Goal: Task Accomplishment & Management: Complete application form

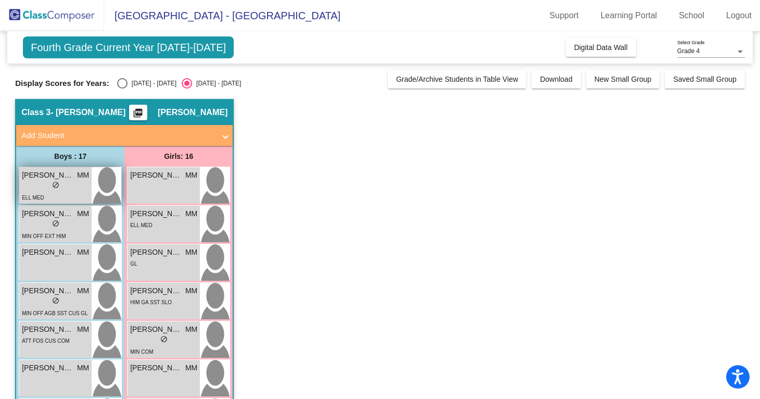
click at [79, 193] on div "ELL MED" at bounding box center [55, 197] width 67 height 11
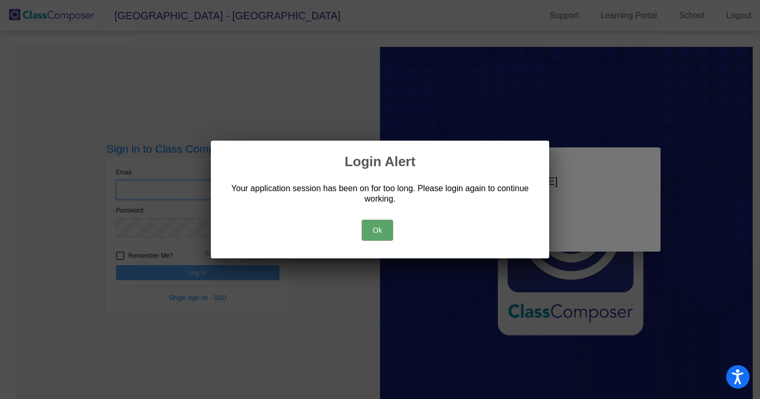
type input "[PERSON_NAME][EMAIL_ADDRESS][PERSON_NAME][DOMAIN_NAME]"
click at [375, 220] on button "Ok" at bounding box center [377, 230] width 31 height 21
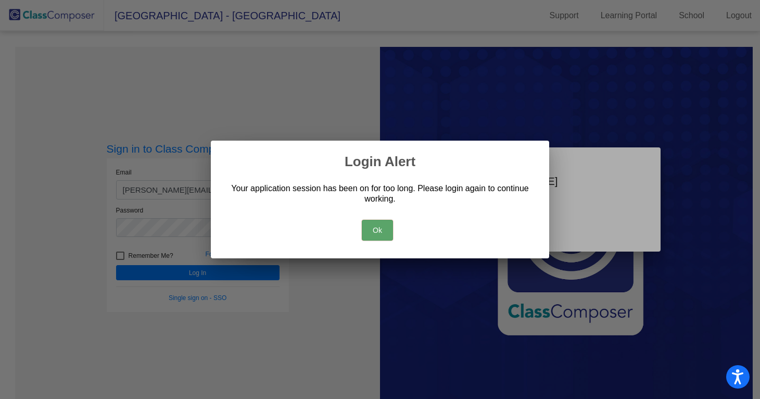
click at [379, 230] on button "Ok" at bounding box center [377, 230] width 31 height 21
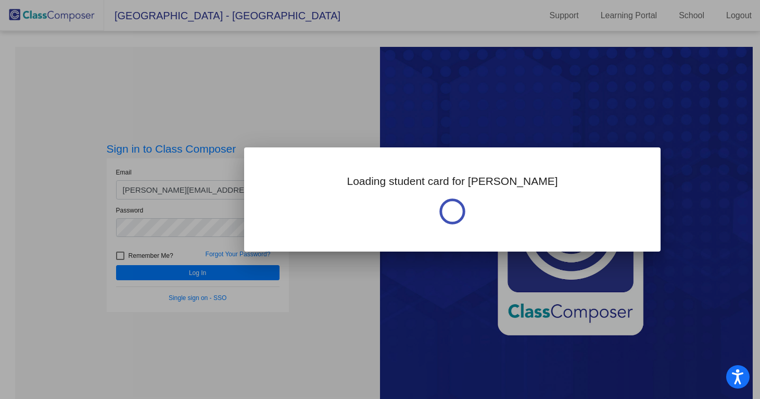
click at [236, 275] on div at bounding box center [380, 199] width 760 height 399
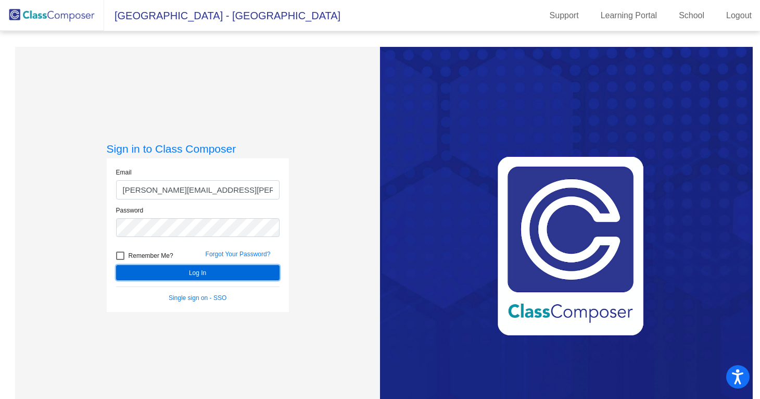
click at [236, 275] on button "Log In" at bounding box center [197, 272] width 163 height 15
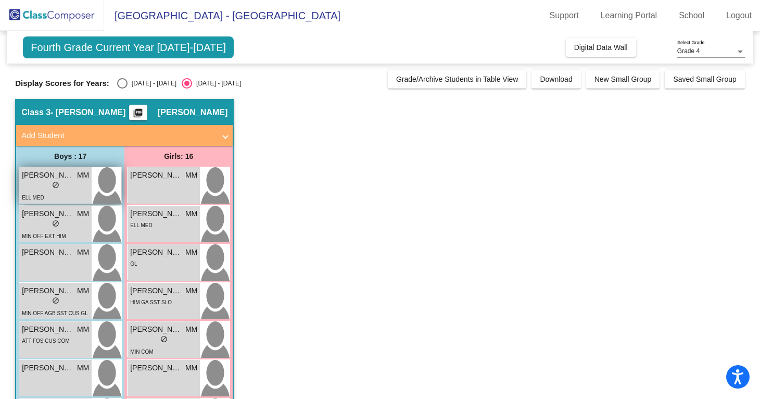
click at [81, 182] on div "lock do_not_disturb_alt" at bounding box center [55, 186] width 67 height 11
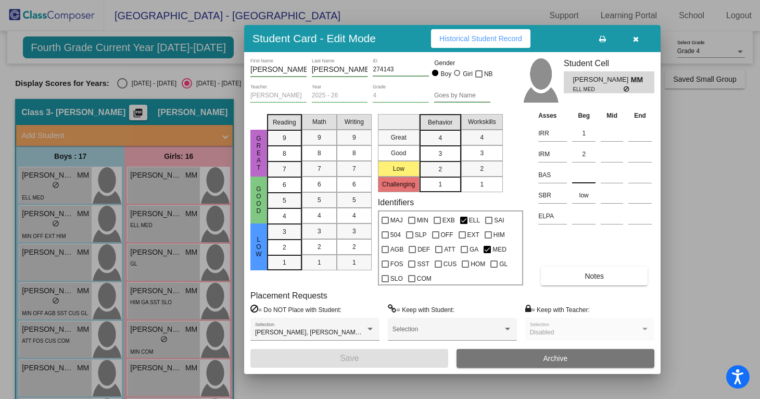
click at [592, 179] on input at bounding box center [583, 175] width 23 height 16
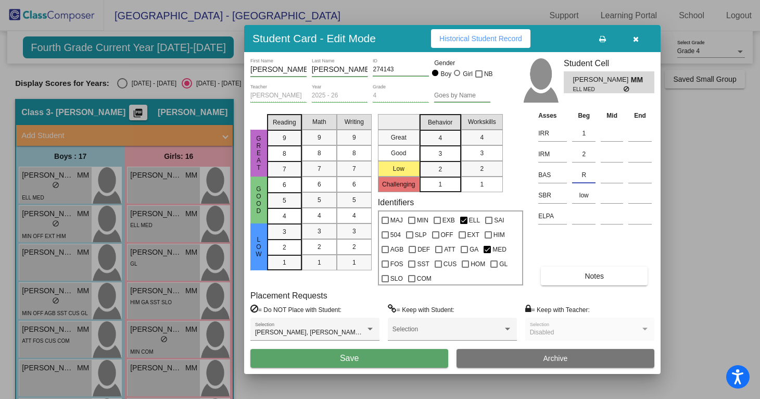
type input "R"
click at [367, 354] on button "Save" at bounding box center [349, 358] width 198 height 19
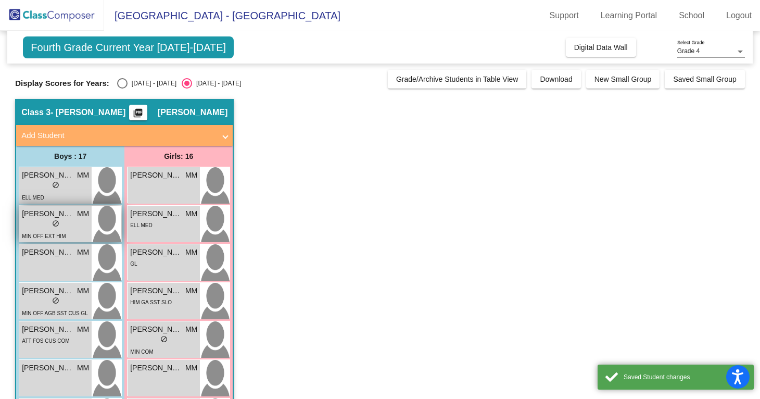
click at [72, 222] on div "lock do_not_disturb_alt" at bounding box center [55, 224] width 67 height 11
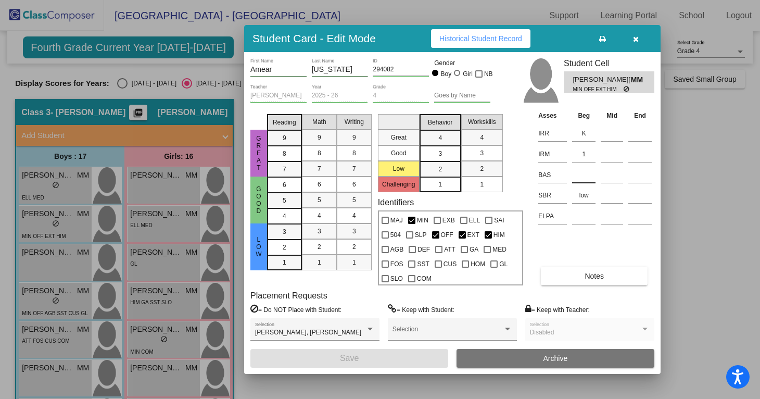
click at [578, 176] on input at bounding box center [583, 175] width 23 height 16
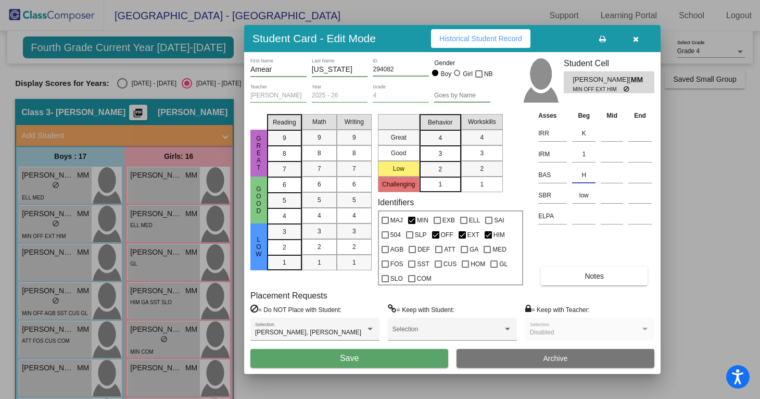
type input "H"
click at [354, 359] on span "Save" at bounding box center [349, 357] width 19 height 9
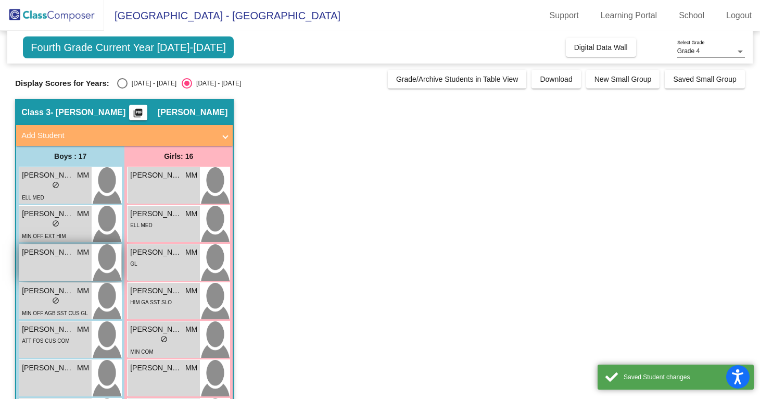
click at [49, 258] on div "[PERSON_NAME] MM lock do_not_disturb_alt" at bounding box center [55, 262] width 72 height 36
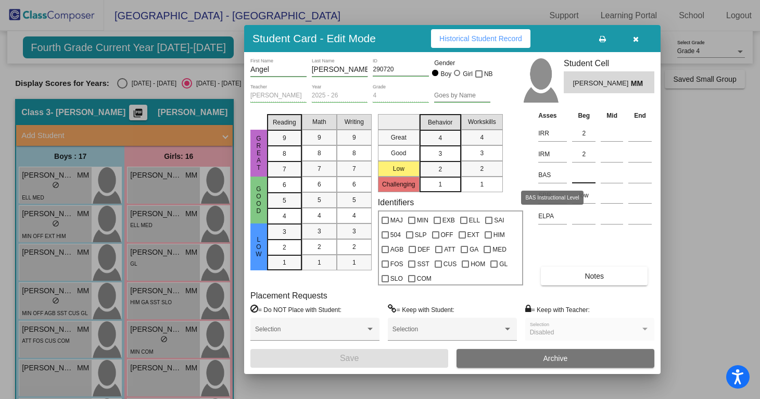
click at [579, 171] on input at bounding box center [583, 175] width 23 height 16
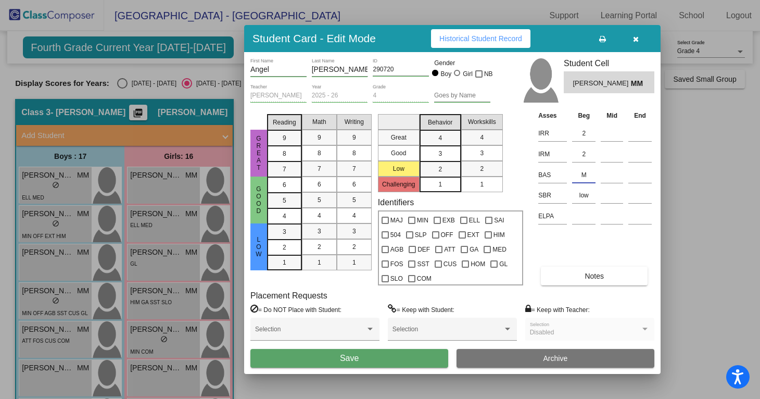
type input "M"
click at [349, 360] on span "Save" at bounding box center [349, 357] width 19 height 9
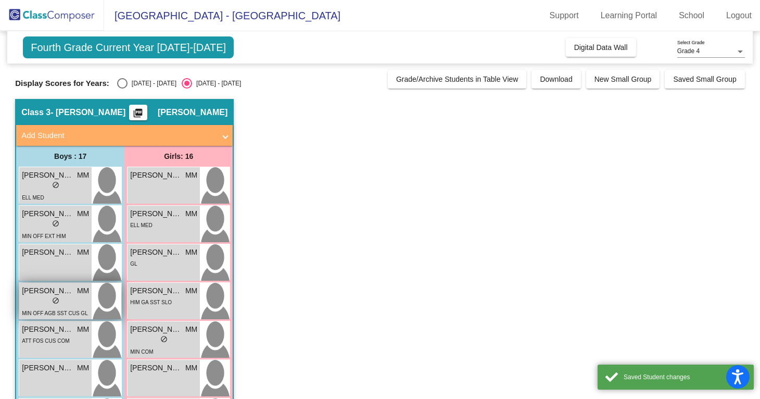
click at [61, 308] on div "MIN OFF AGB SST CUS GL SLO" at bounding box center [55, 318] width 67 height 22
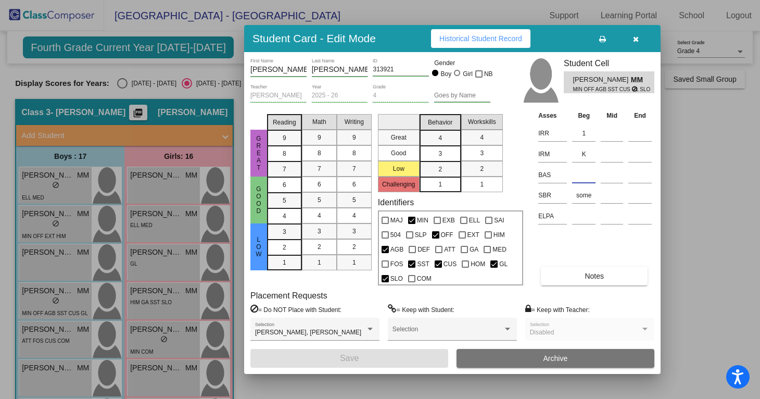
click at [583, 171] on input at bounding box center [583, 175] width 23 height 16
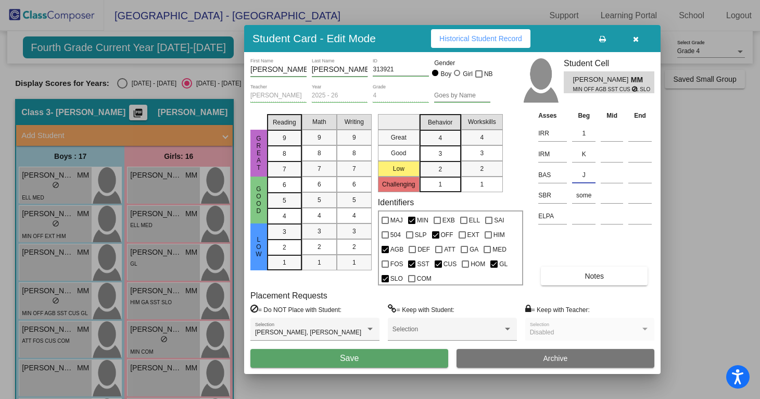
type input "J"
click at [342, 364] on button "Save" at bounding box center [349, 358] width 198 height 19
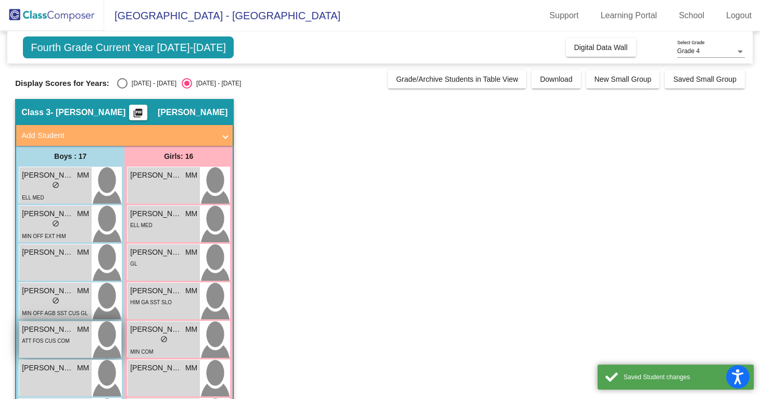
click at [73, 337] on div "ATT FOS CUS COM" at bounding box center [55, 340] width 67 height 11
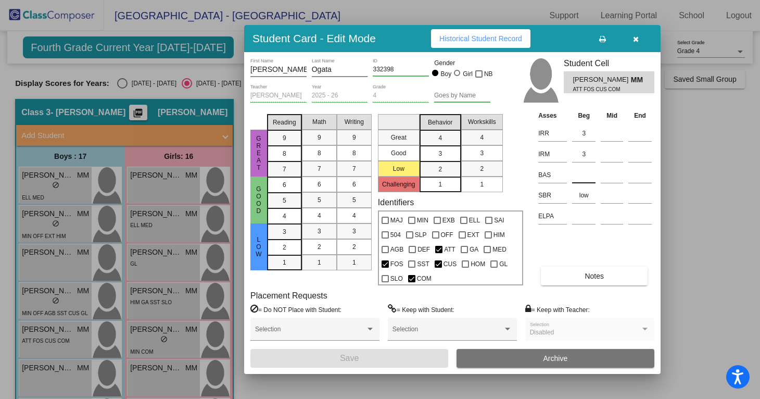
click at [579, 172] on input at bounding box center [583, 175] width 23 height 16
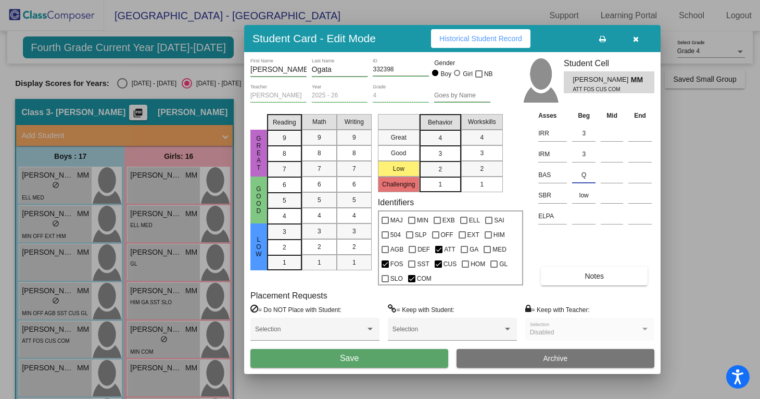
type input "Q"
click at [374, 361] on button "Save" at bounding box center [349, 358] width 198 height 19
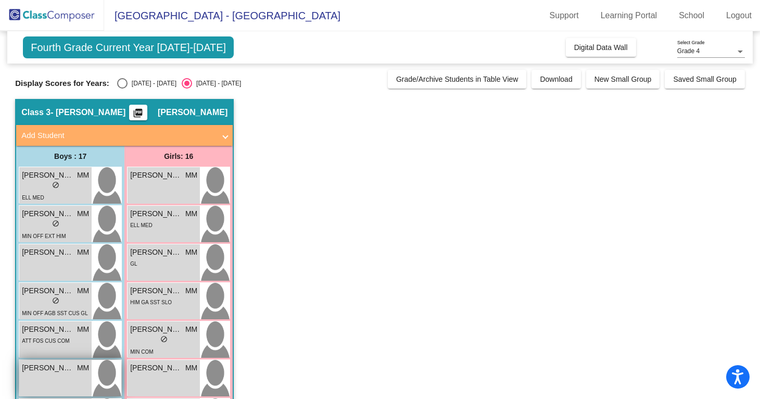
click at [68, 385] on div "[PERSON_NAME] MM lock do_not_disturb_alt" at bounding box center [55, 378] width 72 height 36
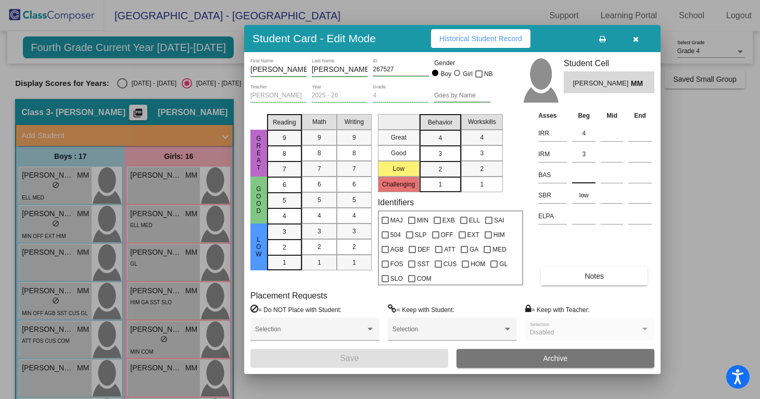
click at [582, 175] on input at bounding box center [583, 175] width 23 height 16
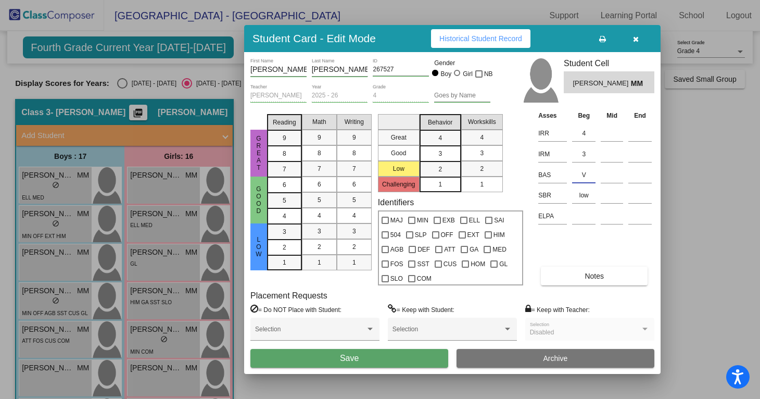
type input "V"
click at [363, 356] on button "Save" at bounding box center [349, 358] width 198 height 19
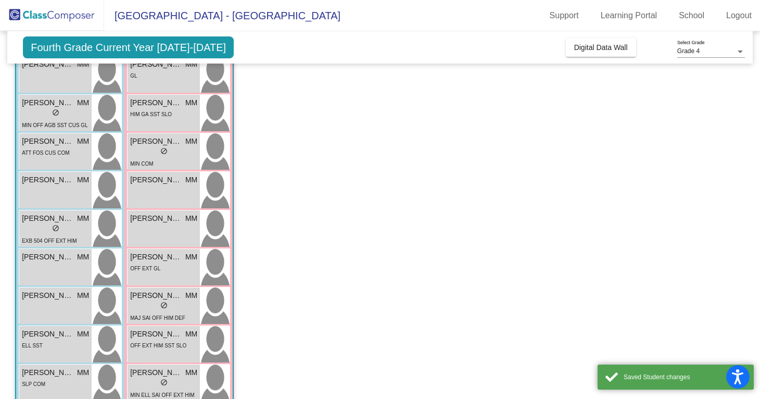
scroll to position [190, 0]
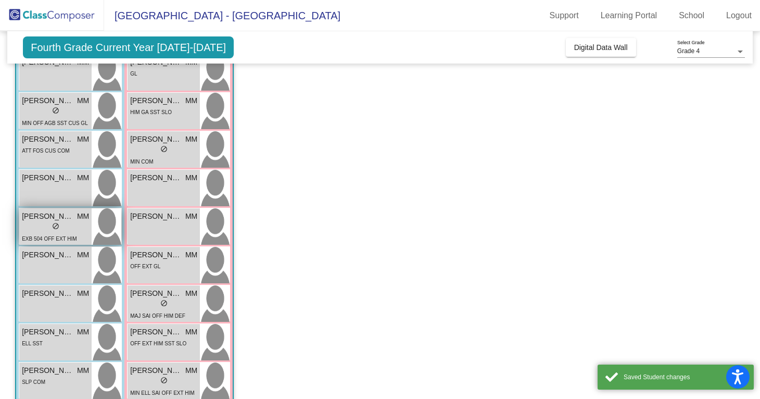
click at [71, 232] on div "lock do_not_disturb_alt" at bounding box center [55, 227] width 67 height 11
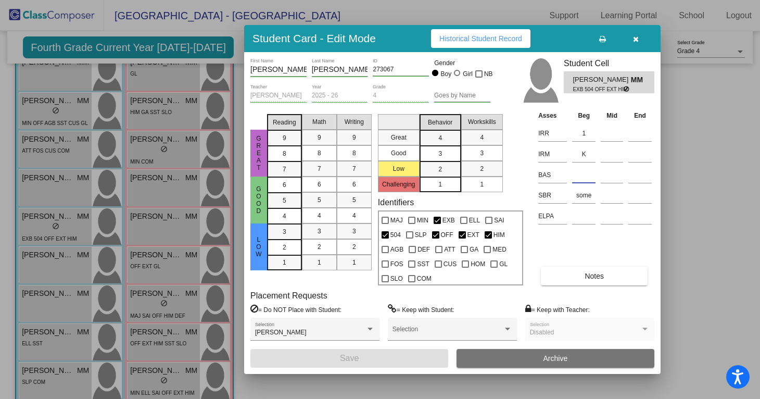
click at [591, 174] on input at bounding box center [583, 175] width 23 height 16
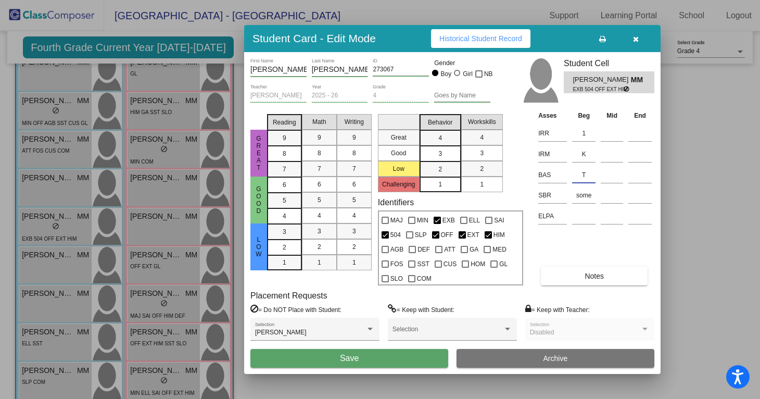
type input "T"
click at [345, 354] on span "Save" at bounding box center [349, 357] width 19 height 9
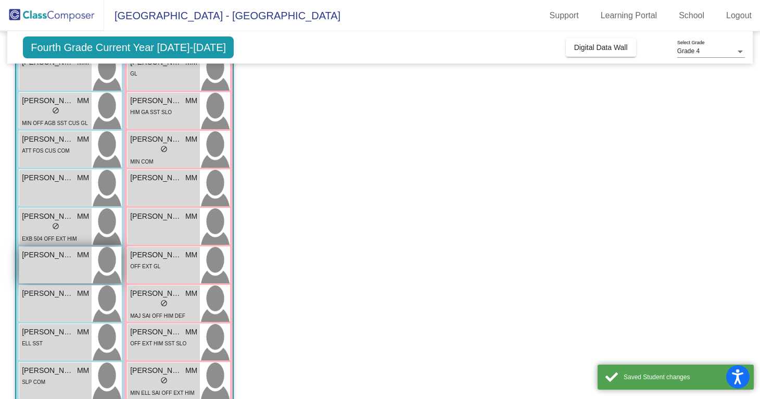
click at [56, 263] on div "[PERSON_NAME] MM lock do_not_disturb_alt" at bounding box center [55, 265] width 72 height 36
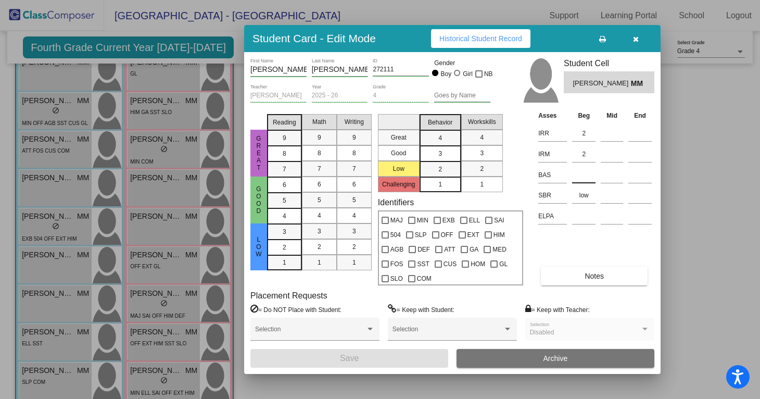
click at [584, 177] on input at bounding box center [583, 175] width 23 height 16
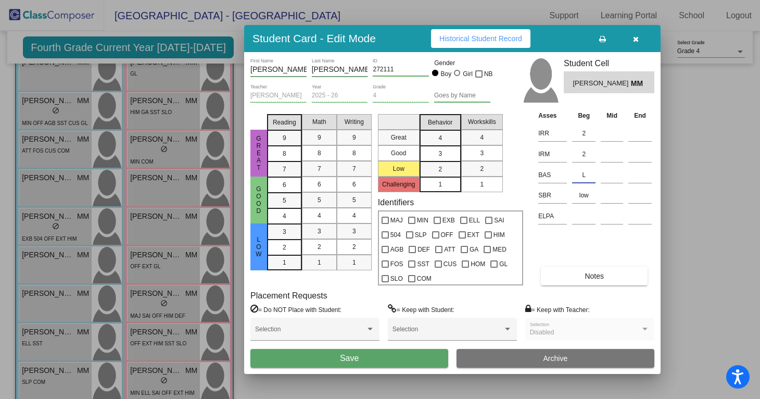
type input "L"
click at [362, 354] on button "Save" at bounding box center [349, 358] width 198 height 19
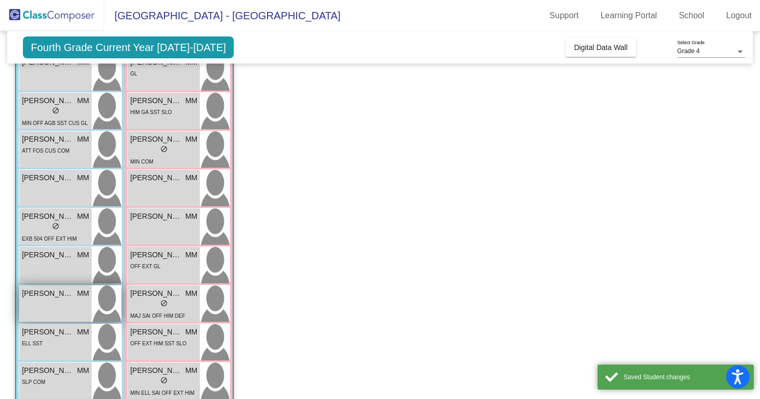
click at [85, 296] on span "MM" at bounding box center [83, 293] width 12 height 11
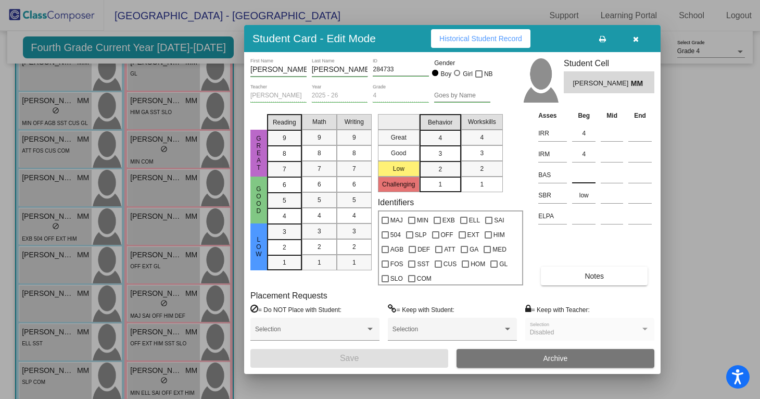
click at [588, 175] on input at bounding box center [583, 175] width 23 height 16
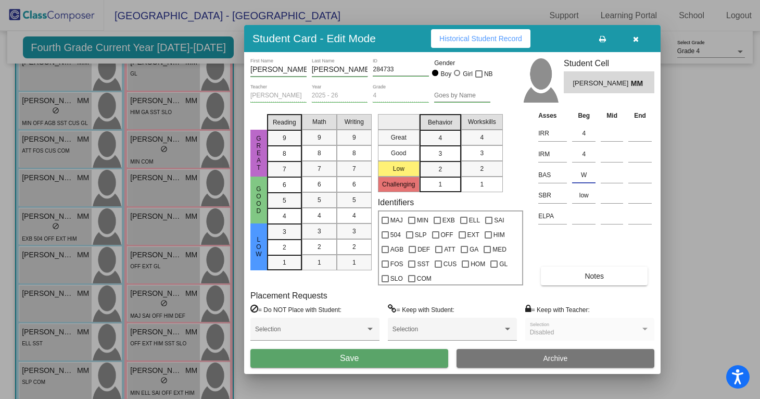
type input "W"
click at [380, 360] on button "Save" at bounding box center [349, 358] width 198 height 19
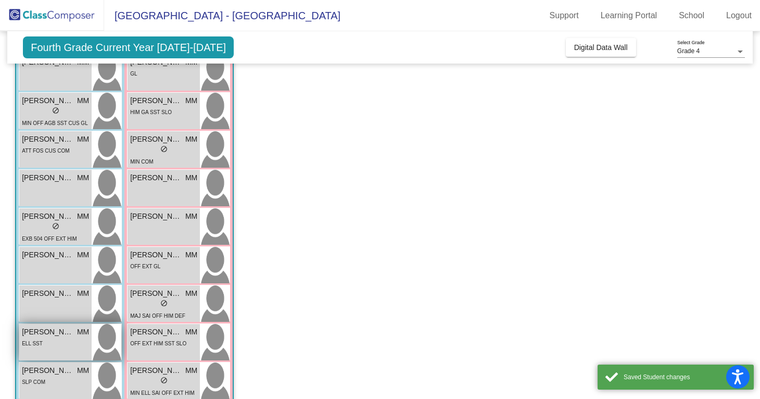
click at [41, 330] on span "[PERSON_NAME] [PERSON_NAME]" at bounding box center [48, 331] width 52 height 11
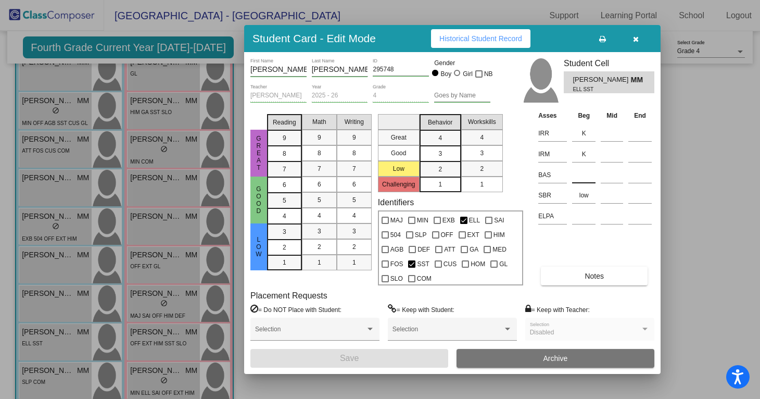
click at [585, 178] on input at bounding box center [583, 175] width 23 height 16
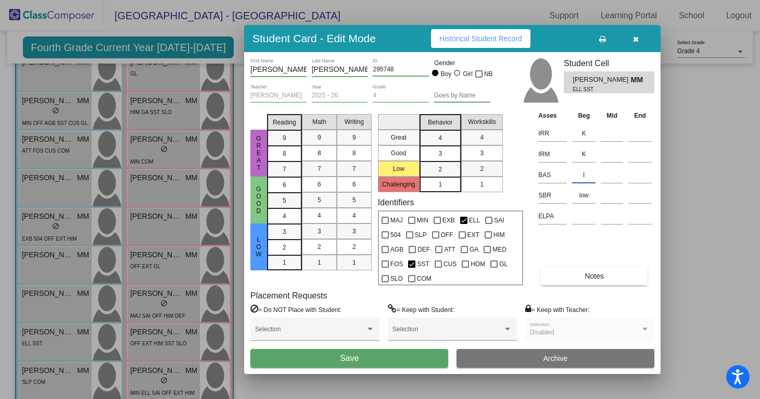
type input "I"
click at [383, 359] on button "Save" at bounding box center [349, 358] width 198 height 19
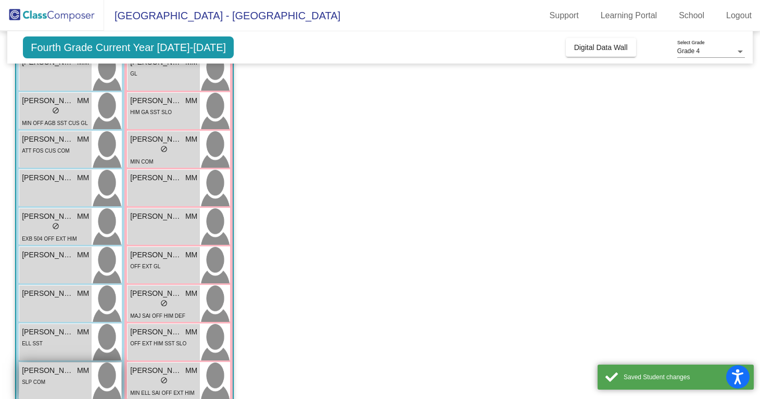
click at [64, 373] on span "[PERSON_NAME]" at bounding box center [48, 370] width 52 height 11
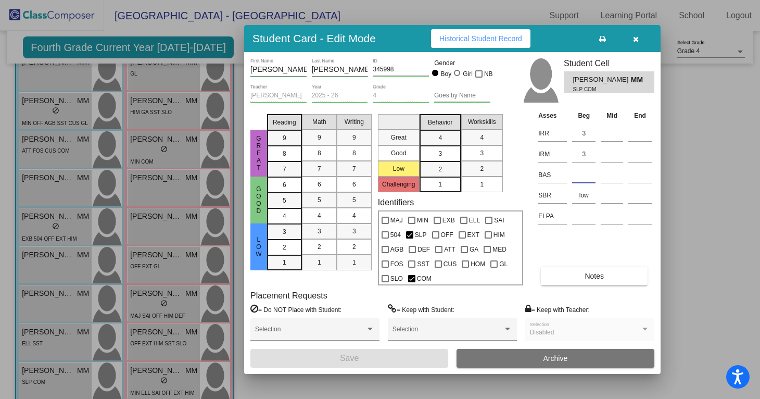
click at [583, 179] on input at bounding box center [583, 175] width 23 height 16
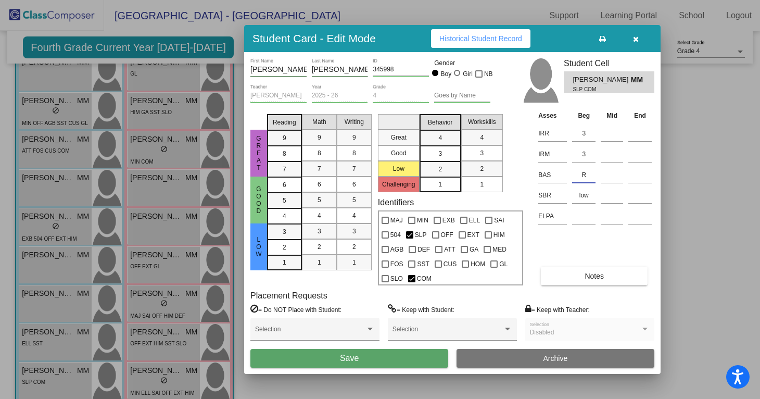
type input "R"
click at [370, 365] on button "Save" at bounding box center [349, 358] width 198 height 19
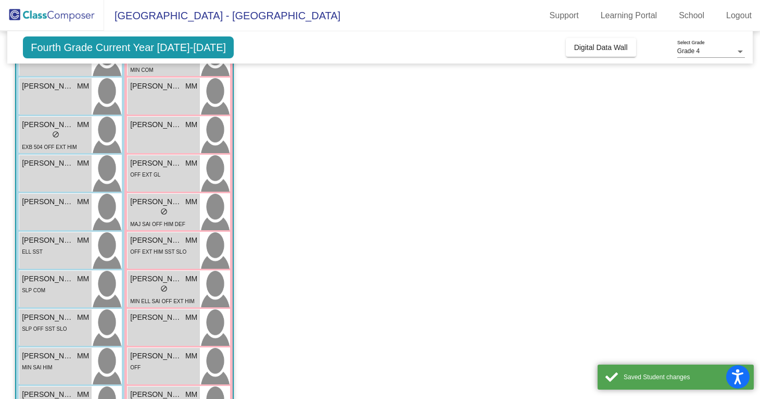
scroll to position [321, 0]
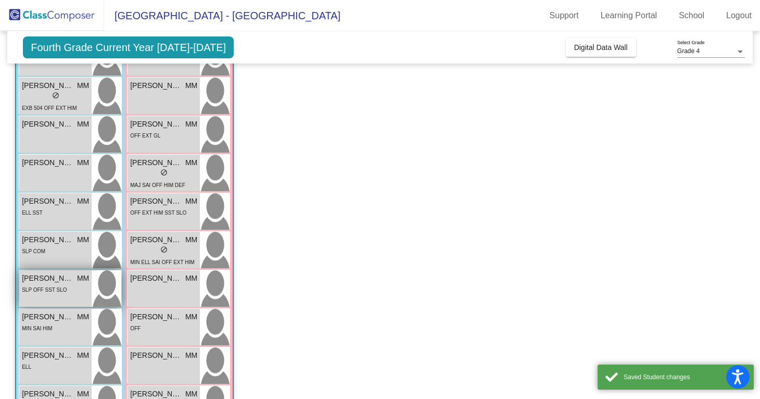
click at [69, 285] on div "SLP OFF SST SLO" at bounding box center [55, 289] width 67 height 11
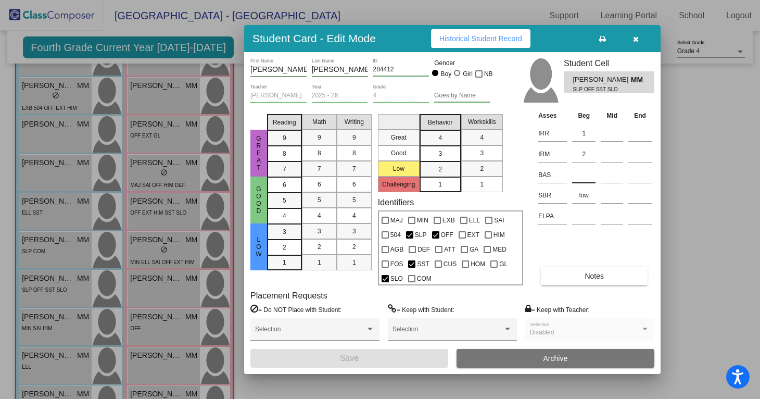
click at [586, 180] on input at bounding box center [583, 175] width 23 height 16
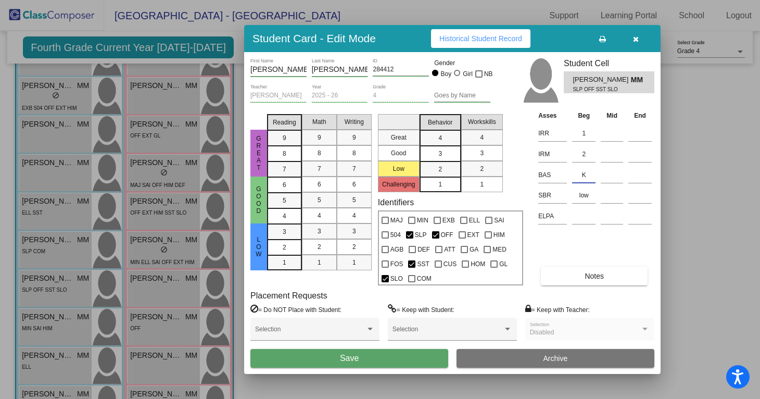
type input "K"
click at [379, 348] on div "Selection" at bounding box center [314, 334] width 129 height 32
click at [379, 356] on button "Save" at bounding box center [349, 358] width 198 height 19
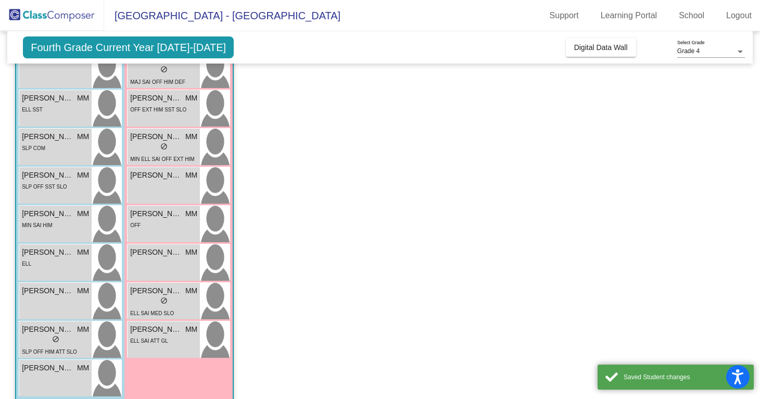
scroll to position [426, 0]
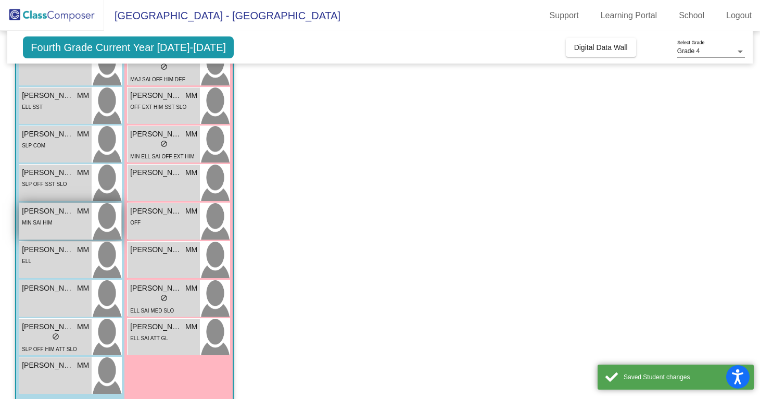
click at [64, 234] on div "[PERSON_NAME] MM lock do_not_disturb_alt MIN SAI HIM" at bounding box center [55, 221] width 72 height 36
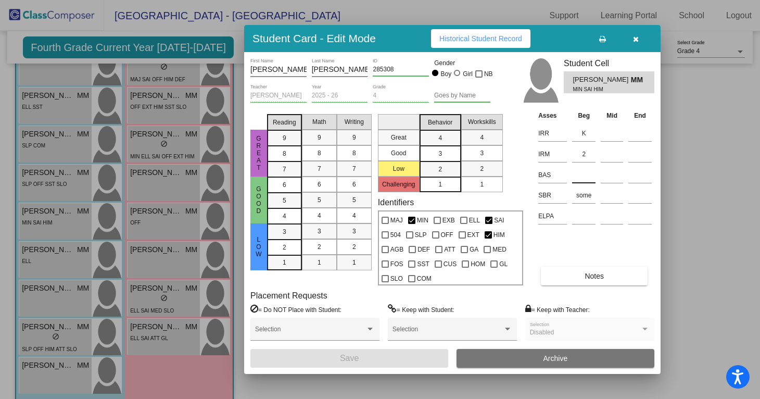
click at [585, 174] on input at bounding box center [583, 175] width 23 height 16
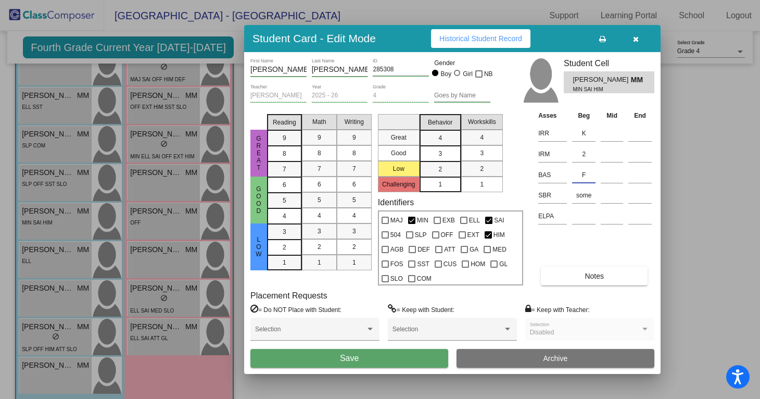
type input "F"
click at [364, 359] on button "Save" at bounding box center [349, 358] width 198 height 19
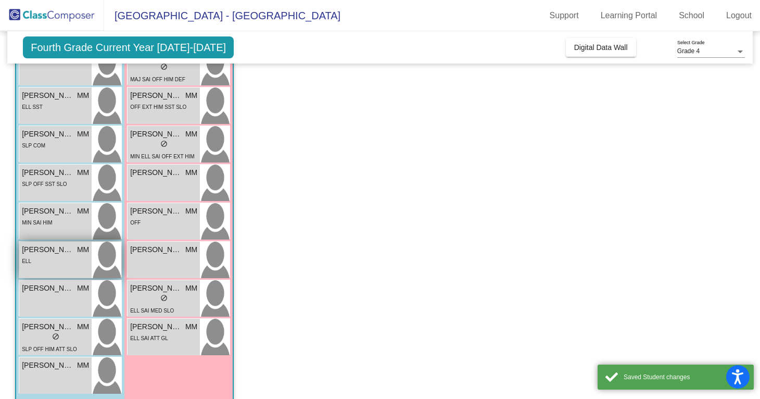
click at [62, 249] on span "[PERSON_NAME]" at bounding box center [48, 249] width 52 height 11
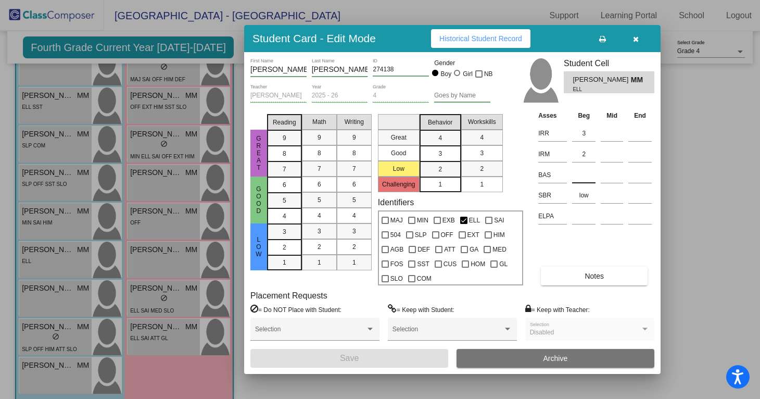
click at [583, 175] on input at bounding box center [583, 175] width 23 height 16
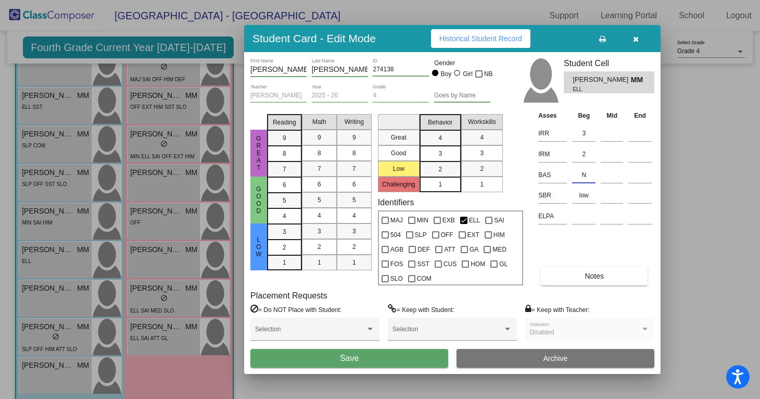
type input "N"
click at [372, 356] on button "Save" at bounding box center [349, 358] width 198 height 19
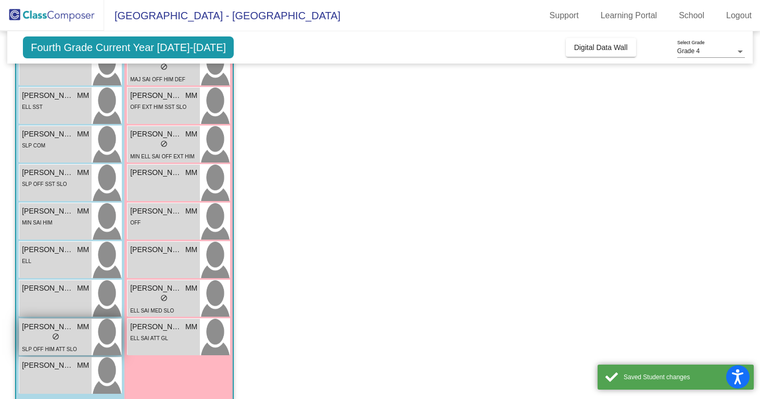
click at [49, 342] on div "lock do_not_disturb_alt" at bounding box center [55, 337] width 67 height 11
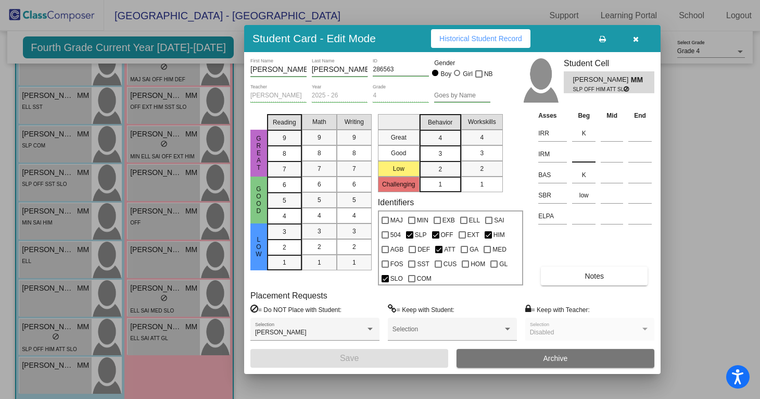
click at [588, 148] on input at bounding box center [583, 154] width 23 height 16
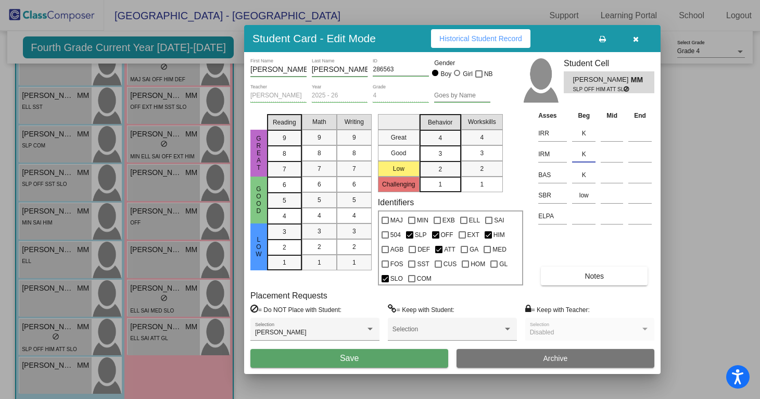
type input "K"
click at [376, 360] on button "Save" at bounding box center [349, 358] width 198 height 19
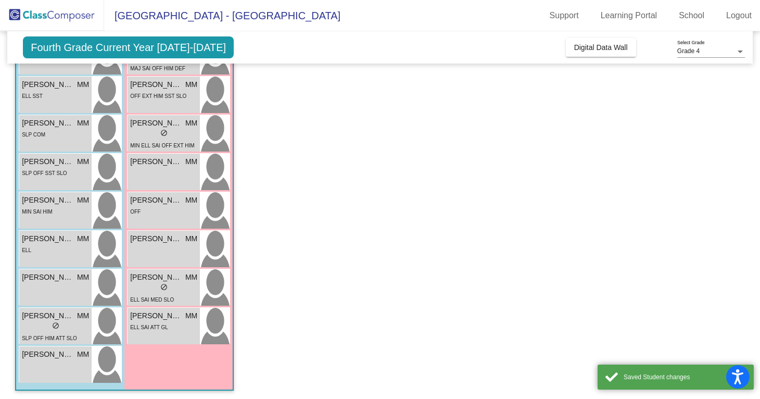
scroll to position [439, 0]
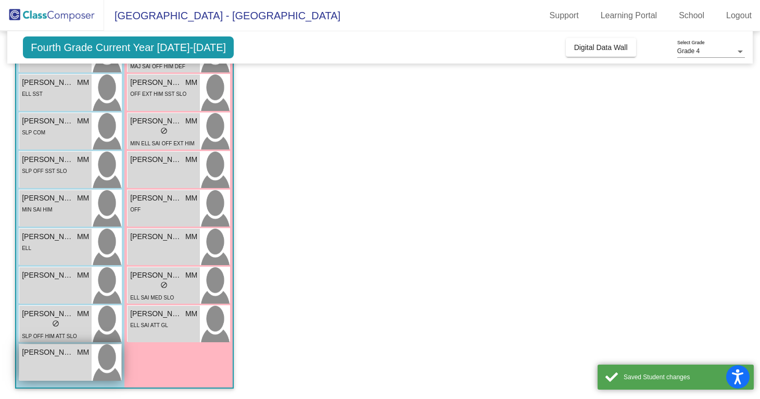
click at [71, 359] on div "[PERSON_NAME] MM lock do_not_disturb_alt" at bounding box center [55, 362] width 72 height 36
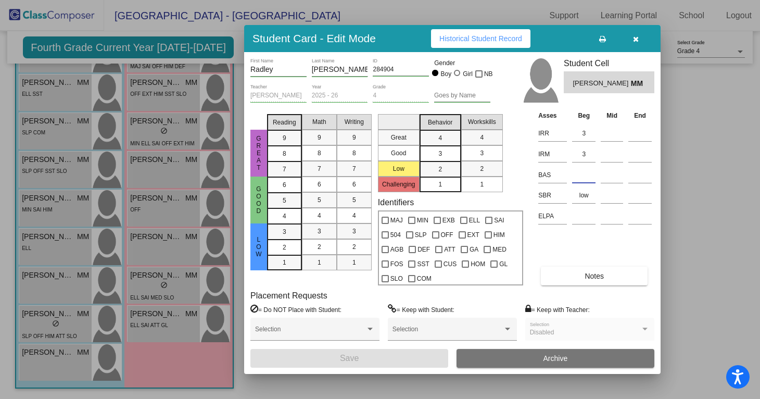
click at [580, 178] on input at bounding box center [583, 175] width 23 height 16
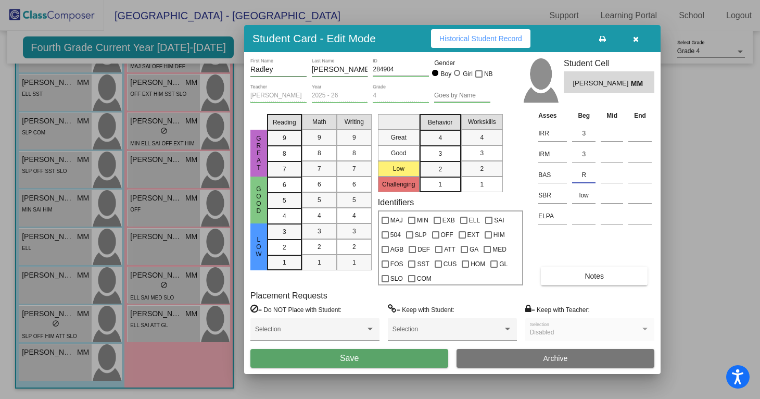
type input "R"
click at [376, 356] on button "Save" at bounding box center [349, 358] width 198 height 19
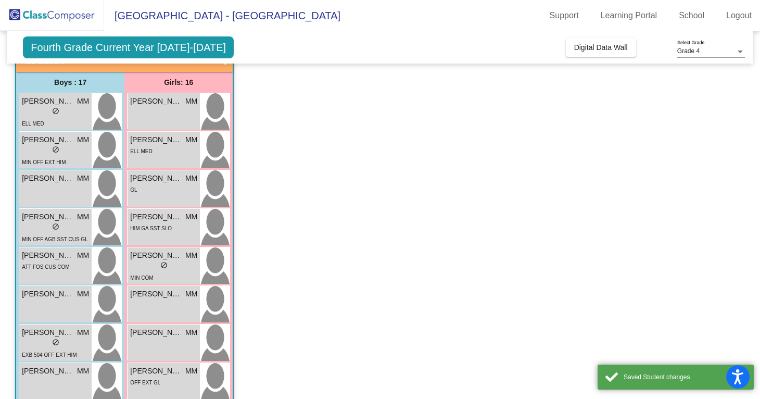
scroll to position [73, 0]
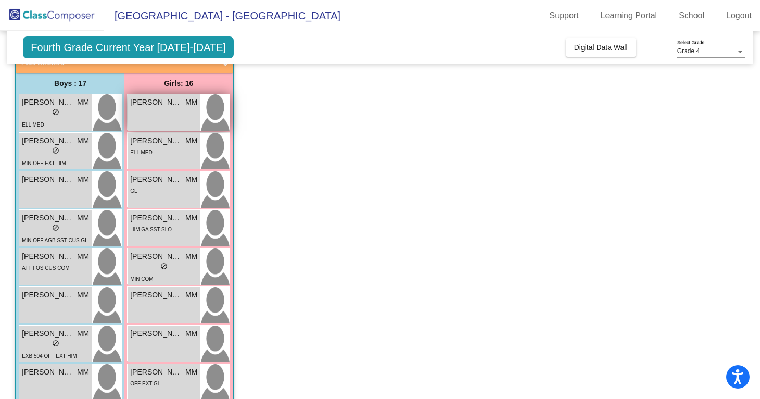
click at [169, 116] on div "[PERSON_NAME] [PERSON_NAME] lock do_not_disturb_alt" at bounding box center [164, 112] width 72 height 36
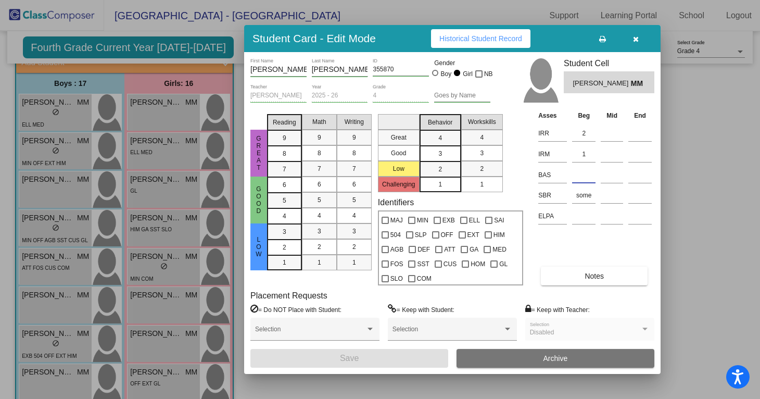
click at [590, 172] on input at bounding box center [583, 175] width 23 height 16
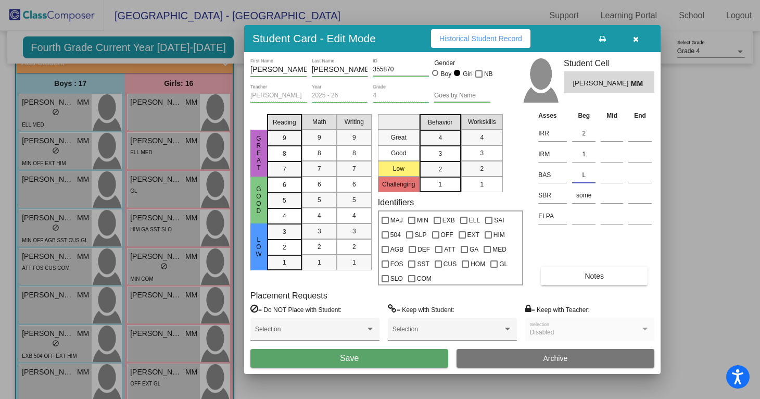
type input "L"
click at [343, 356] on span "Save" at bounding box center [349, 357] width 19 height 9
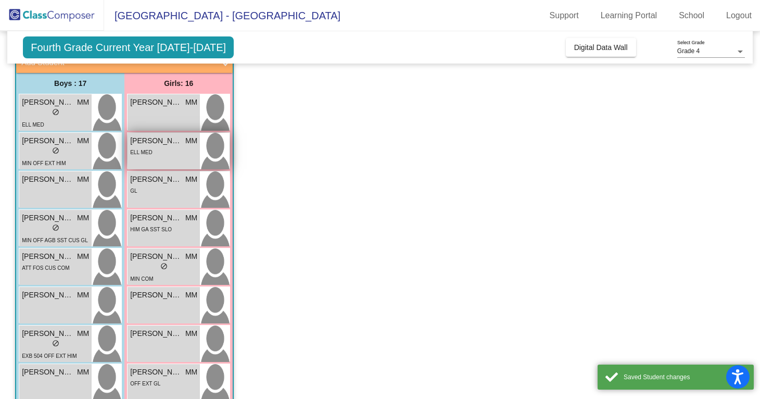
click at [161, 148] on div "ELL MED" at bounding box center [163, 151] width 67 height 11
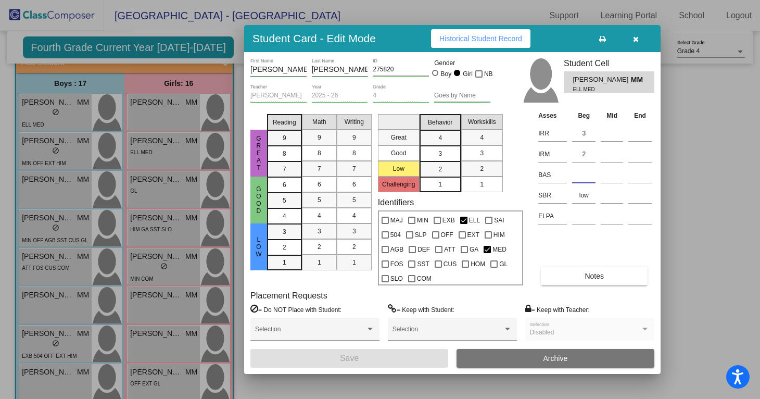
click at [580, 171] on input at bounding box center [583, 175] width 23 height 16
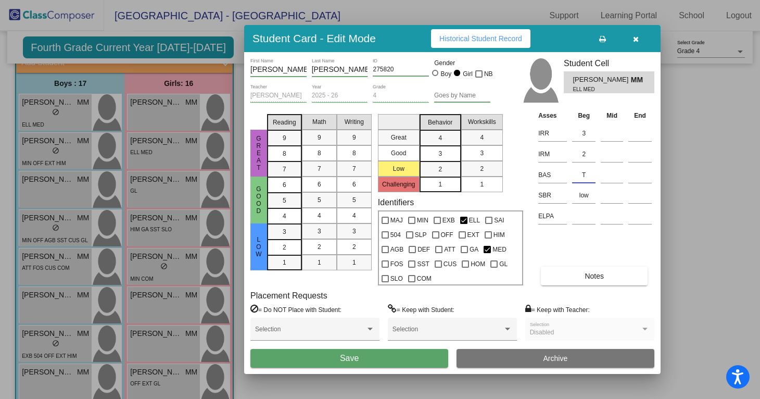
type input "T"
click at [387, 359] on button "Save" at bounding box center [349, 358] width 198 height 19
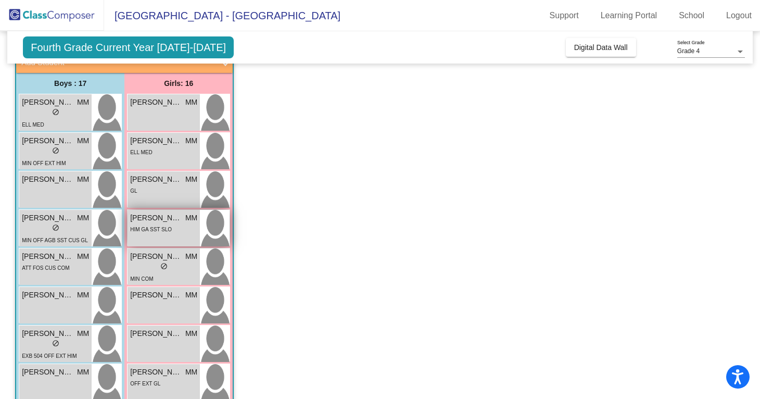
click at [195, 221] on span "MM" at bounding box center [191, 217] width 12 height 11
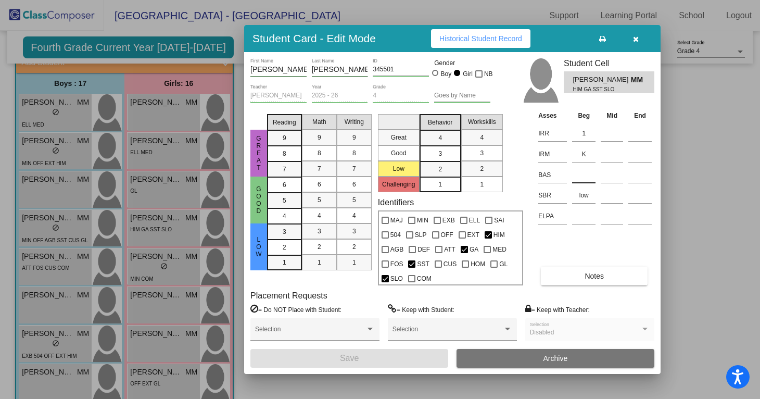
click at [585, 178] on input at bounding box center [583, 175] width 23 height 16
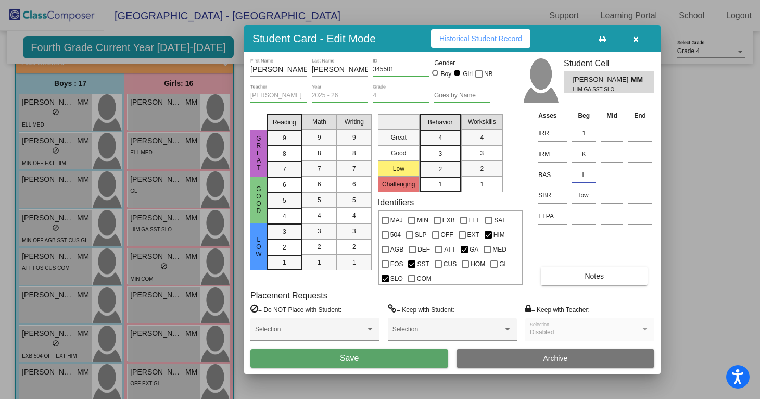
type input "L"
click at [373, 359] on button "Save" at bounding box center [349, 358] width 198 height 19
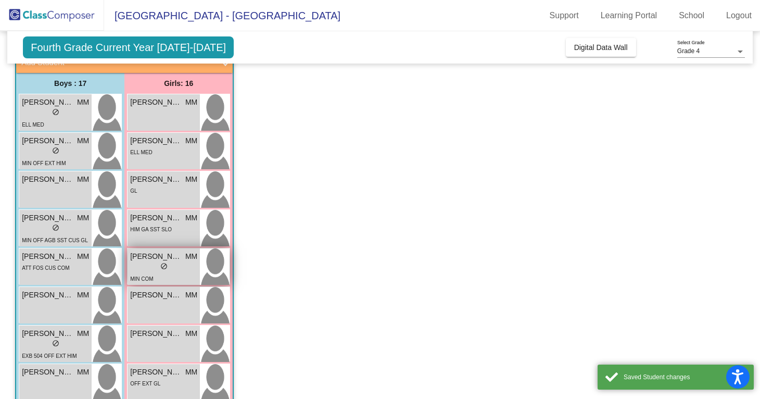
click at [163, 267] on span "do_not_disturb_alt" at bounding box center [163, 265] width 7 height 7
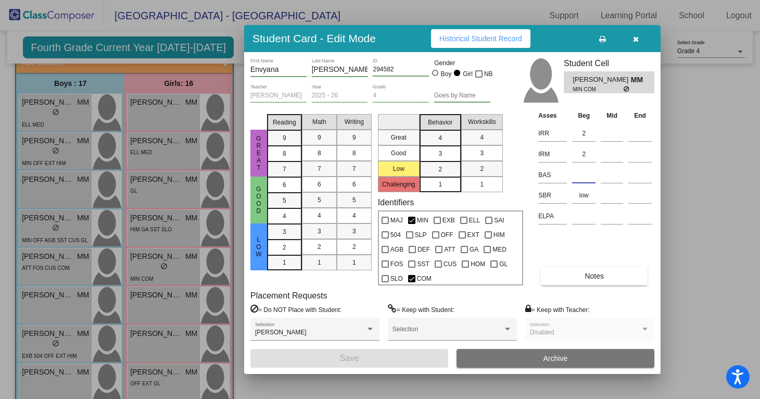
click at [586, 175] on input at bounding box center [583, 175] width 23 height 16
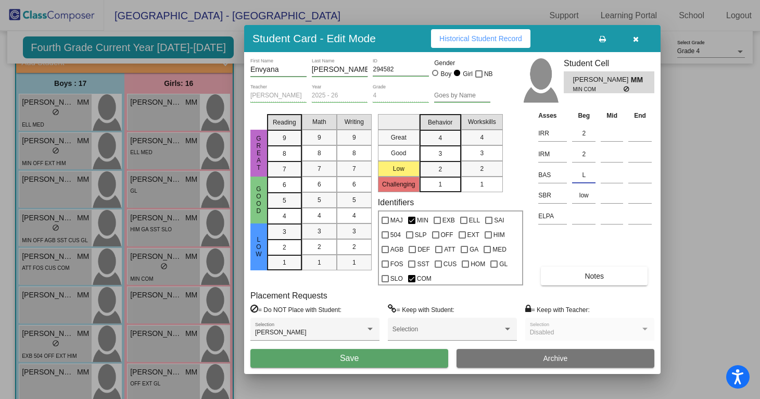
type input "L"
click at [337, 361] on button "Save" at bounding box center [349, 358] width 198 height 19
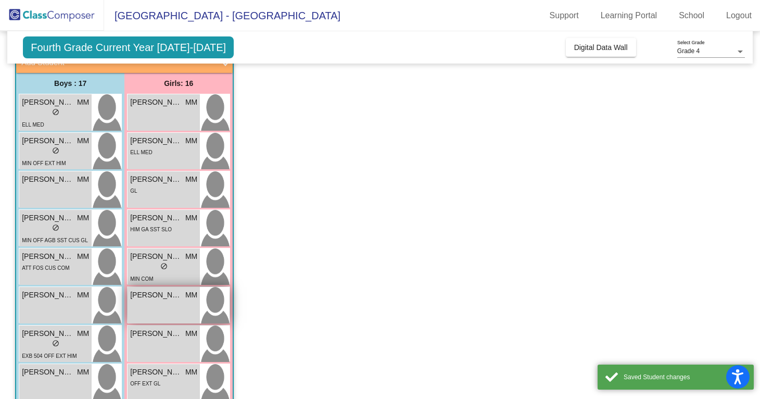
click at [176, 309] on div "[PERSON_NAME] MM lock do_not_disturb_alt" at bounding box center [164, 305] width 72 height 36
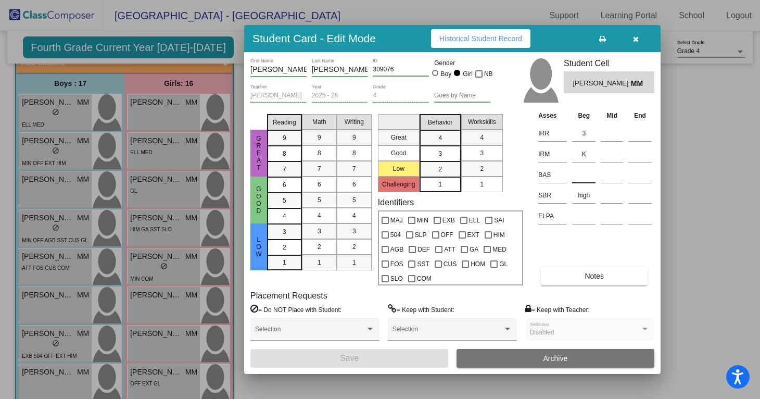
click at [581, 173] on input at bounding box center [583, 175] width 23 height 16
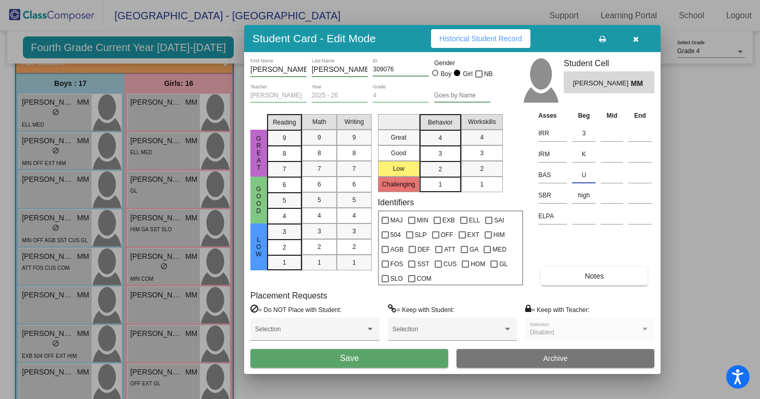
type input "U"
click at [381, 359] on button "Save" at bounding box center [349, 358] width 198 height 19
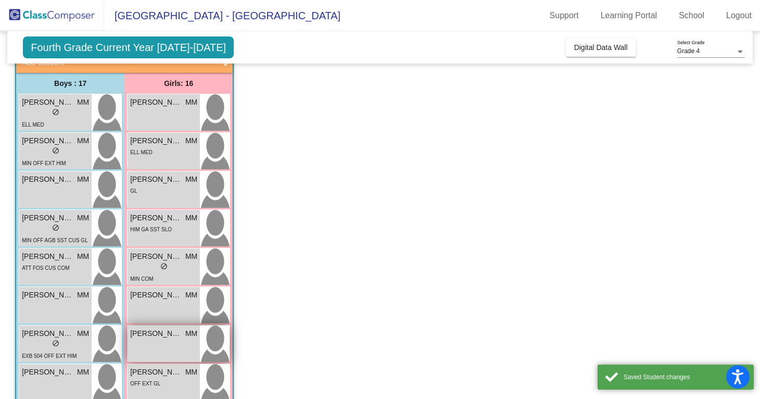
click at [184, 344] on div "[PERSON_NAME] MM lock do_not_disturb_alt" at bounding box center [164, 343] width 72 height 36
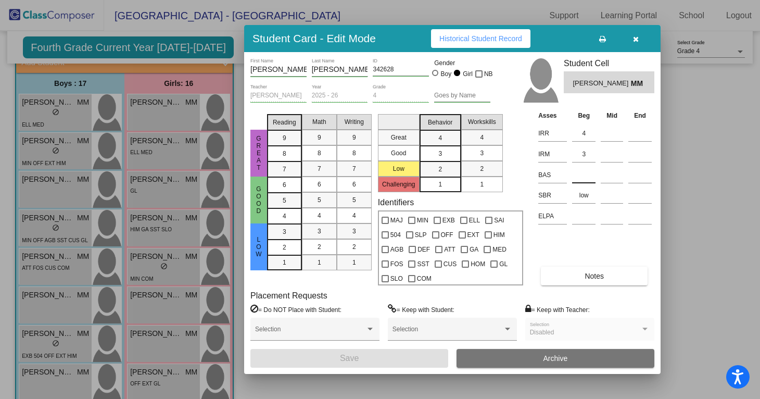
click at [585, 175] on input at bounding box center [583, 175] width 23 height 16
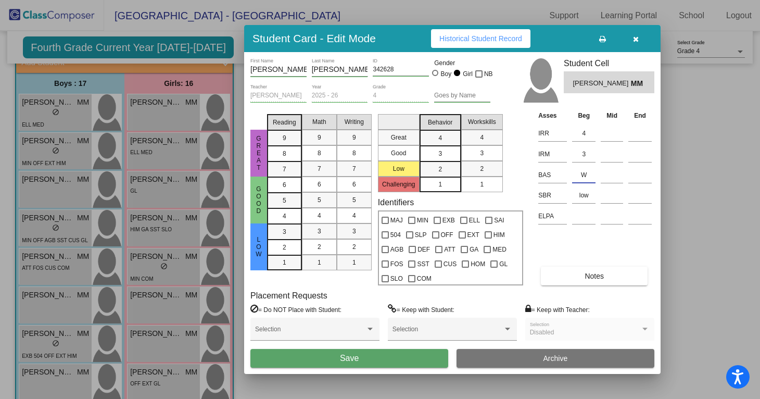
type input "W"
click at [380, 367] on button "Save" at bounding box center [349, 358] width 198 height 19
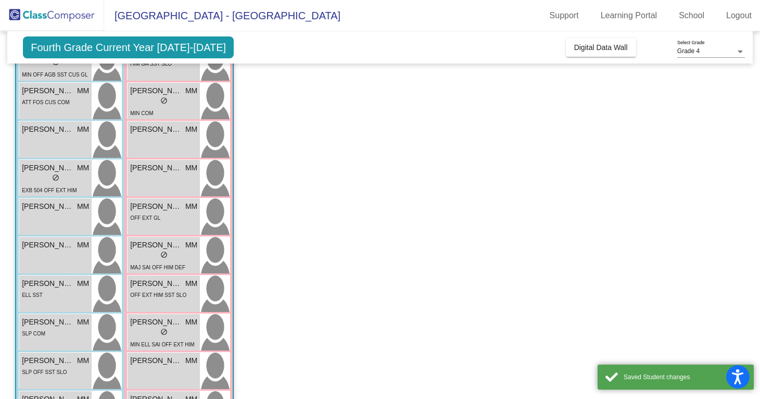
scroll to position [251, 0]
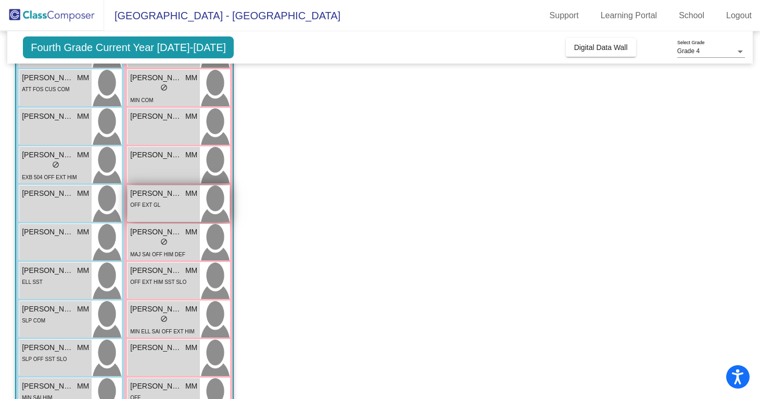
click at [182, 206] on div "OFF EXT GL" at bounding box center [163, 204] width 67 height 11
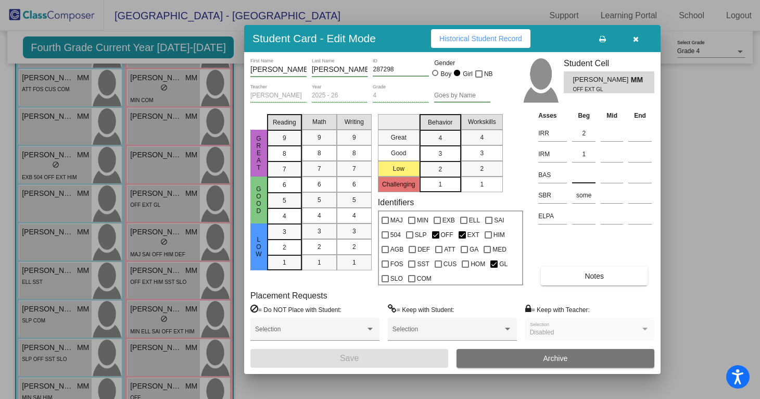
click at [579, 169] on input at bounding box center [583, 175] width 23 height 16
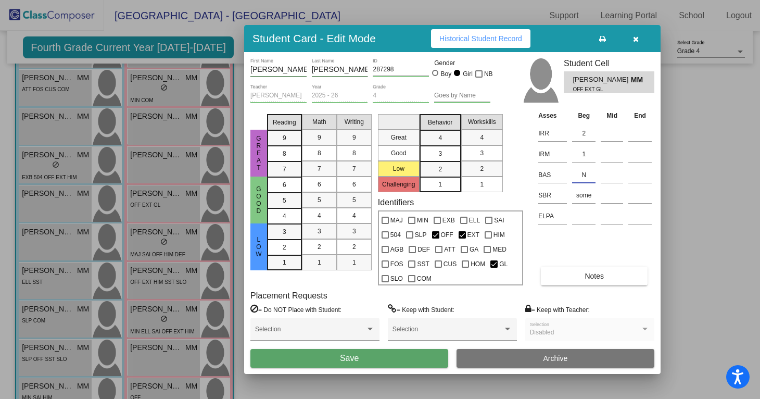
type input "N"
click at [367, 357] on button "Save" at bounding box center [349, 358] width 198 height 19
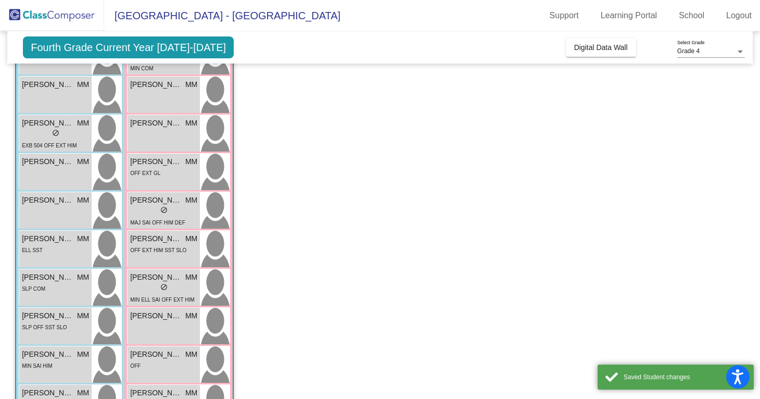
scroll to position [286, 0]
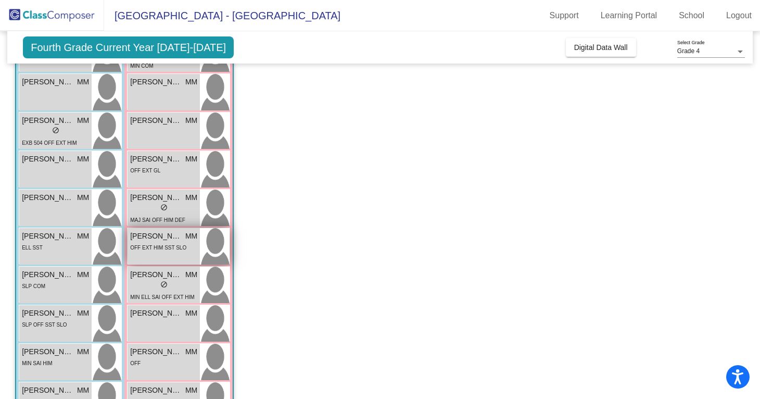
click at [182, 252] on div "OFF EXT HIM SST SLO" at bounding box center [158, 247] width 56 height 11
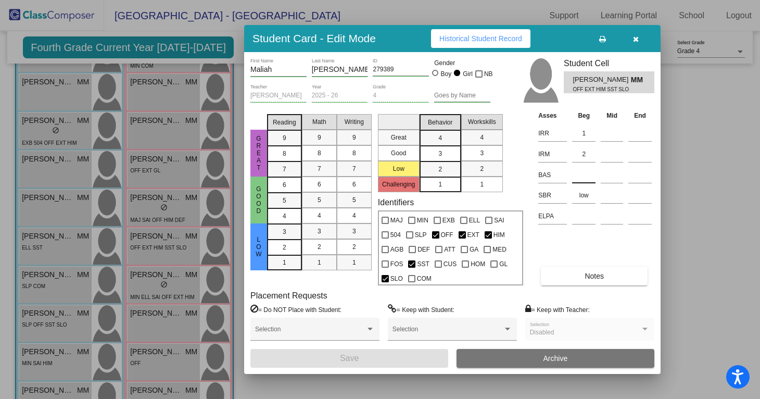
click at [586, 175] on input at bounding box center [583, 175] width 23 height 16
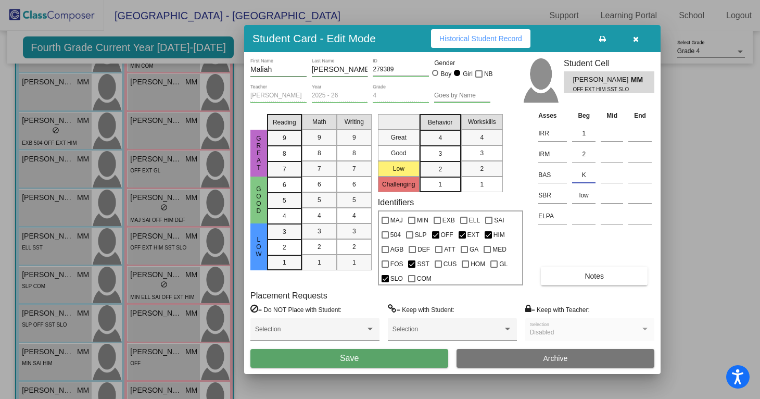
type input "K"
click at [342, 360] on span "Save" at bounding box center [349, 357] width 19 height 9
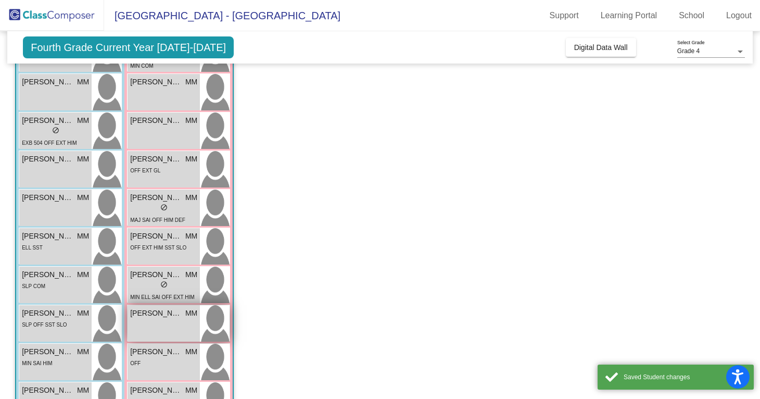
click at [192, 330] on div "[PERSON_NAME] MM lock do_not_disturb_alt" at bounding box center [164, 323] width 72 height 36
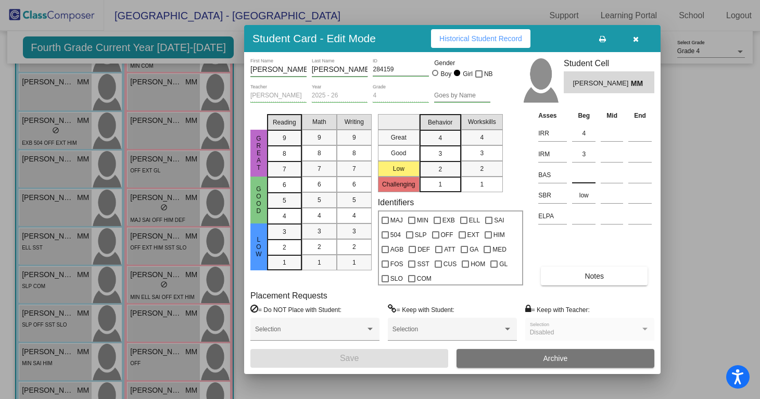
click at [584, 174] on input at bounding box center [583, 175] width 23 height 16
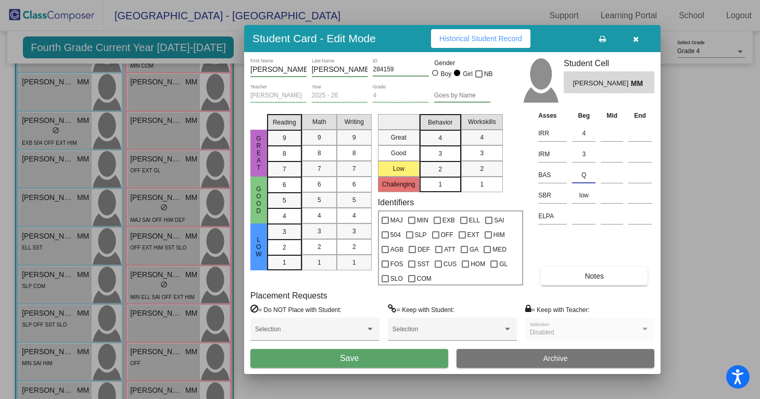
type input "Q"
click at [394, 355] on button "Save" at bounding box center [349, 358] width 198 height 19
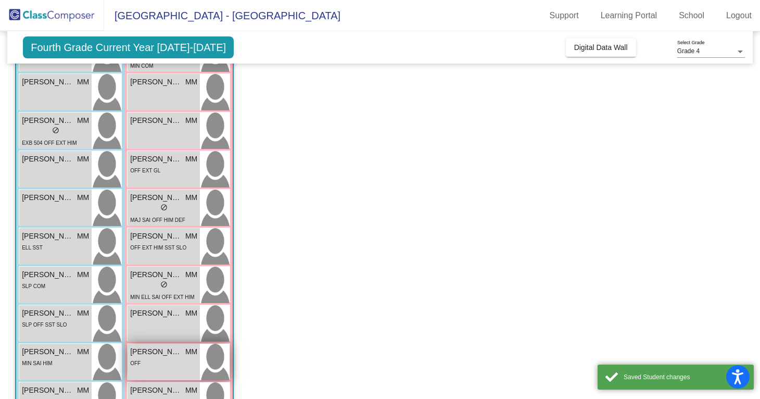
click at [185, 363] on div "OFF" at bounding box center [163, 362] width 67 height 11
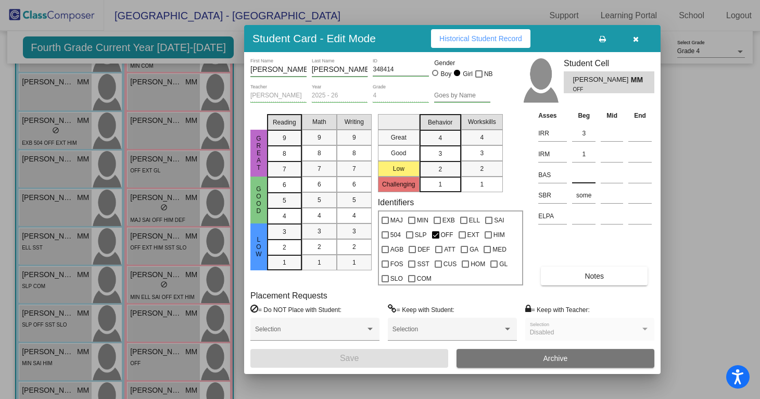
click at [582, 173] on input at bounding box center [583, 175] width 23 height 16
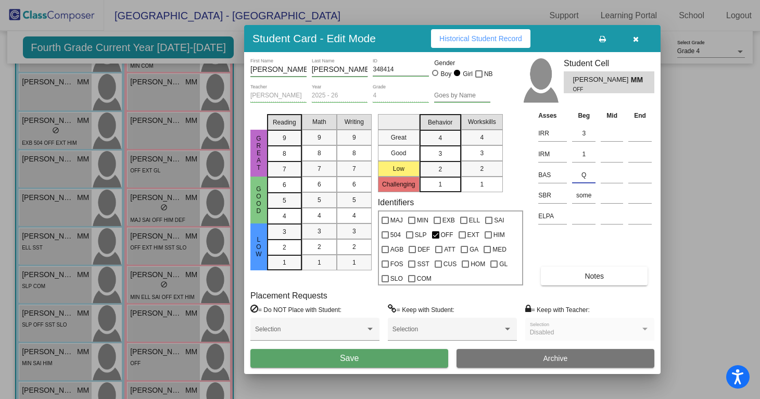
type input "Q"
click at [388, 354] on button "Save" at bounding box center [349, 358] width 198 height 19
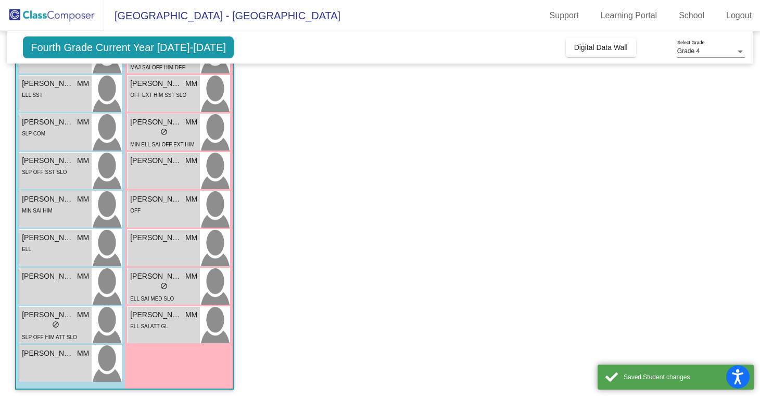
scroll to position [439, 0]
click at [192, 248] on div "[PERSON_NAME] MM lock do_not_disturb_alt" at bounding box center [164, 247] width 72 height 36
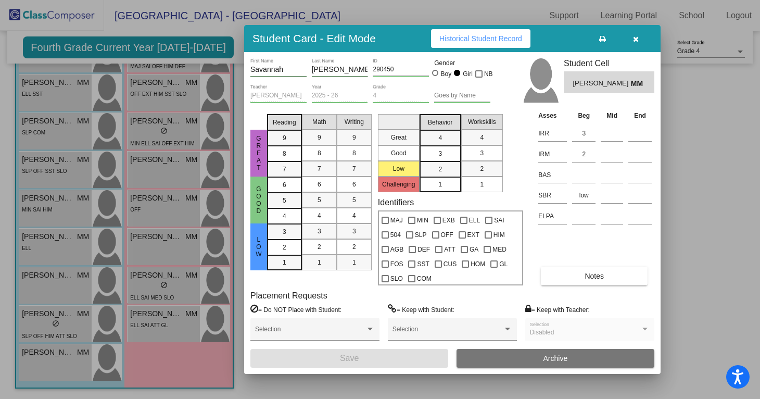
click at [577, 184] on td "low" at bounding box center [584, 194] width 29 height 21
click at [578, 180] on input at bounding box center [583, 175] width 23 height 16
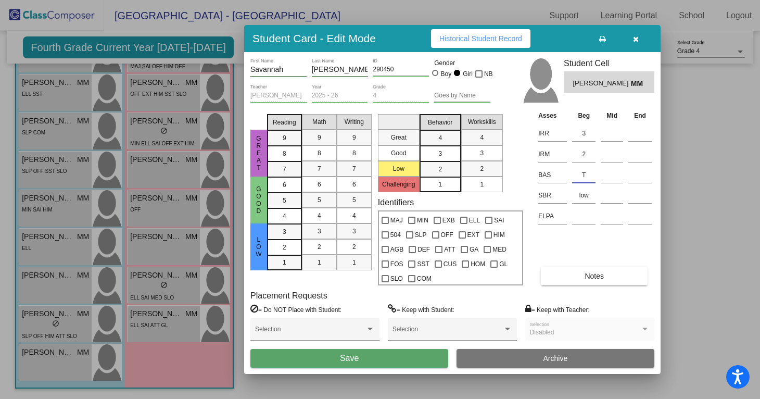
type input "T"
click at [386, 365] on button "Save" at bounding box center [349, 358] width 198 height 19
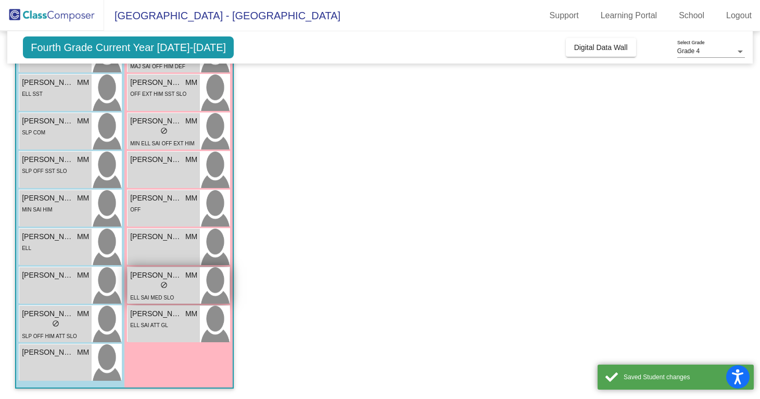
click at [166, 281] on span "do_not_disturb_alt" at bounding box center [163, 284] width 7 height 7
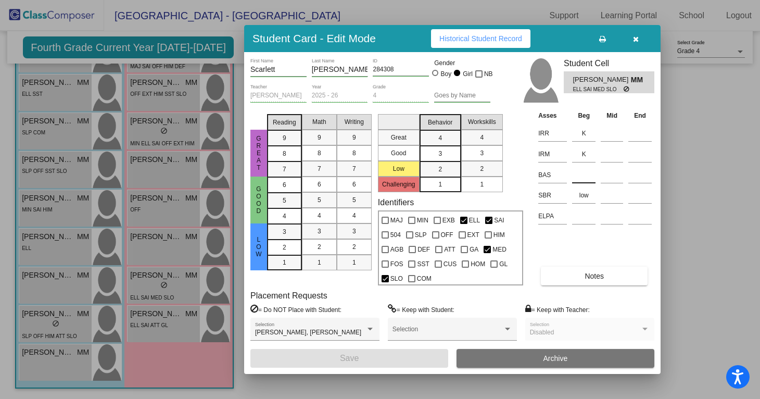
click at [585, 165] on div at bounding box center [583, 172] width 23 height 19
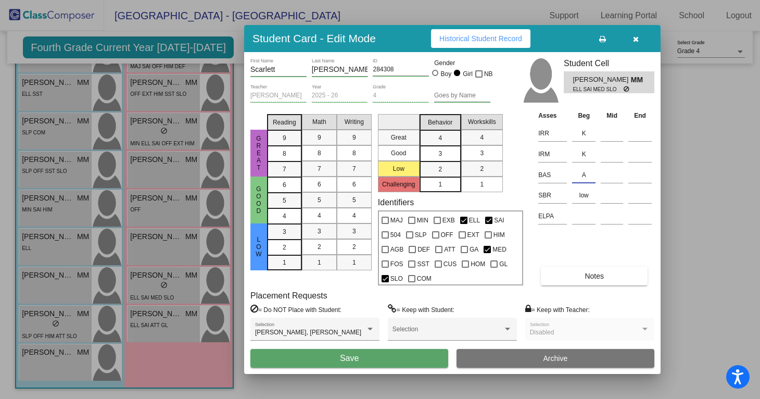
type input "A"
click at [346, 357] on span "Save" at bounding box center [349, 357] width 19 height 9
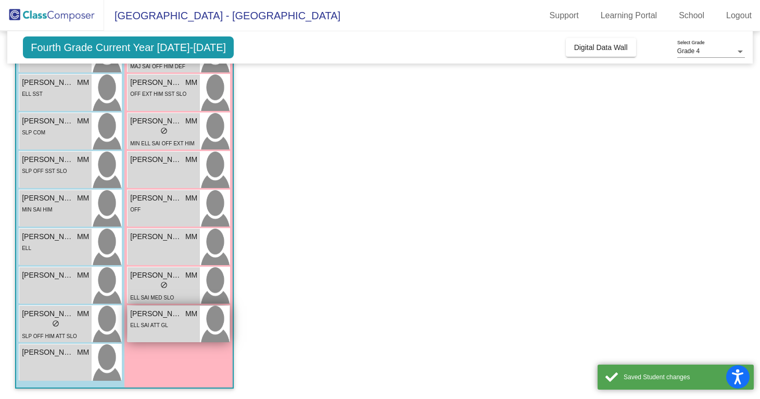
click at [181, 329] on div "ELL SAI ATT GL" at bounding box center [163, 324] width 67 height 11
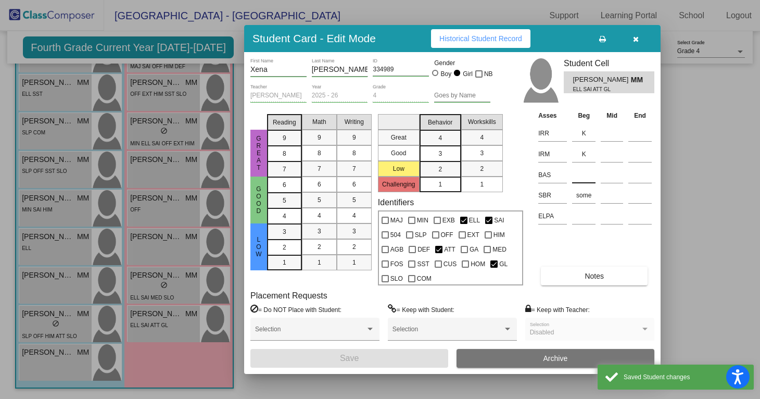
click at [577, 176] on input at bounding box center [583, 175] width 23 height 16
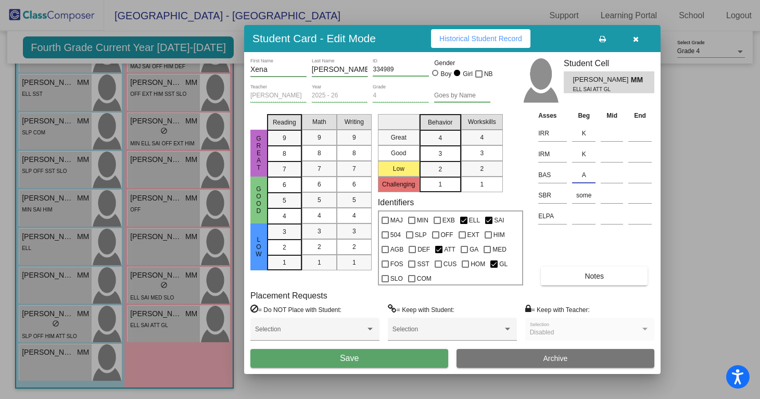
type input "A"
click at [384, 360] on button "Save" at bounding box center [349, 358] width 198 height 19
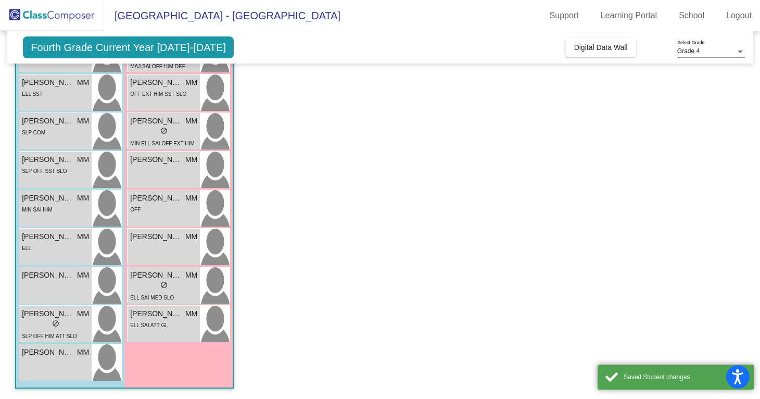
scroll to position [0, 0]
